Goal: Find specific page/section: Locate a particular part of the current website

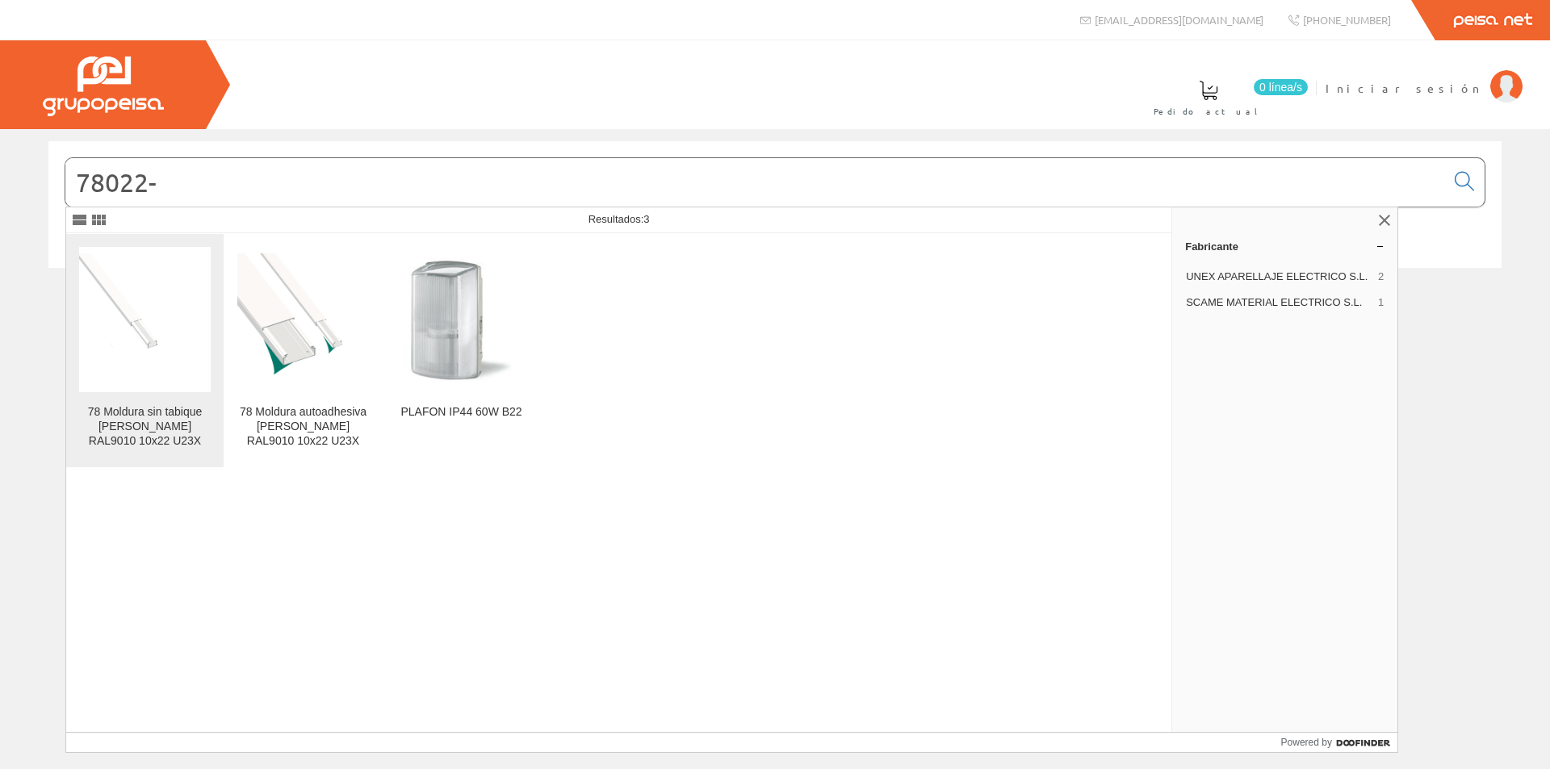
type input "78022-"
click at [135, 376] on img at bounding box center [145, 319] width 132 height 132
